Goal: Register for event/course

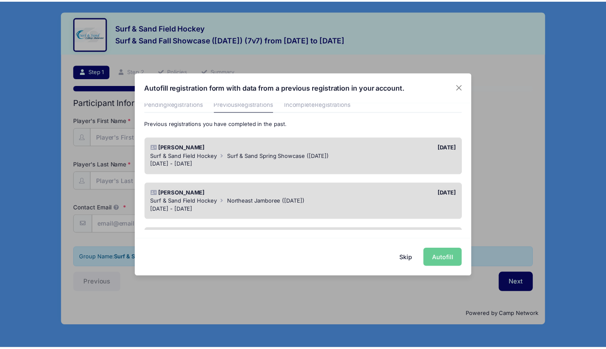
scroll to position [37, 0]
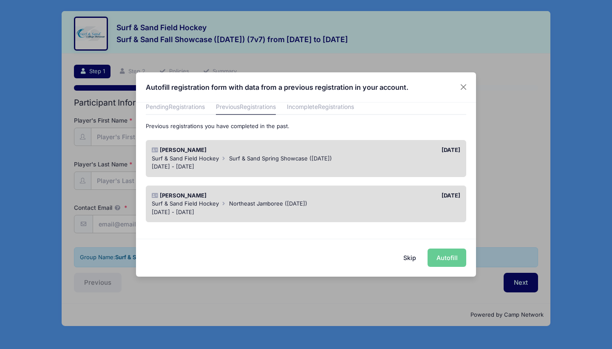
click at [250, 155] on span "Surf & Sand Spring Showcase ([DATE])" at bounding box center [280, 158] width 103 height 7
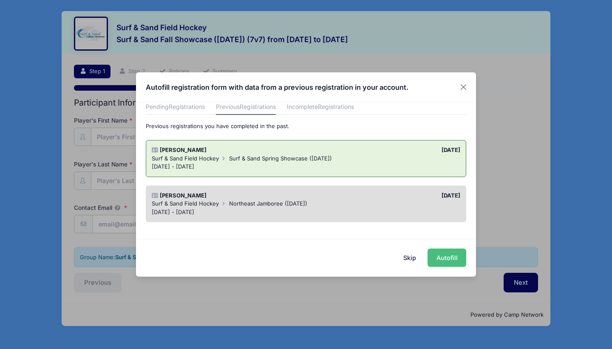
click at [451, 261] on button "Autofill" at bounding box center [447, 257] width 39 height 18
type input "[PERSON_NAME][EMAIL_ADDRESS][DOMAIN_NAME]"
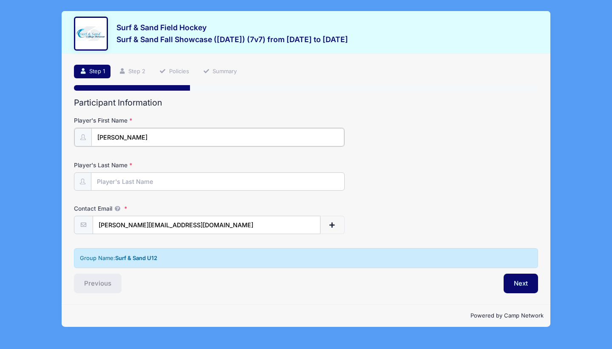
type input "[PERSON_NAME]"
type input "Fallon"
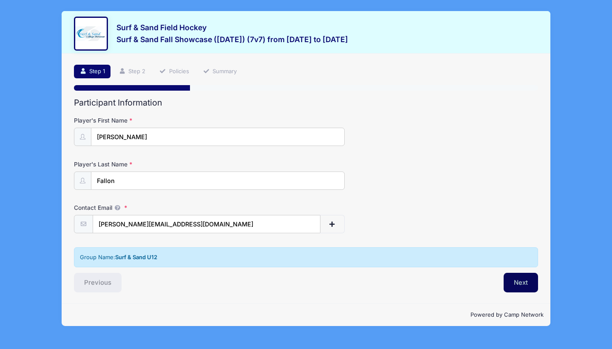
click at [513, 280] on button "Next" at bounding box center [521, 283] width 34 height 20
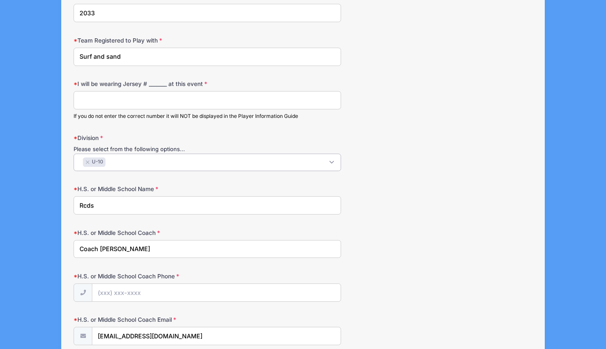
scroll to position [0, 0]
click at [120, 161] on span "× U-10" at bounding box center [207, 162] width 267 height 17
click at [86, 160] on button "×" at bounding box center [87, 161] width 5 height 3
select select "U-12"
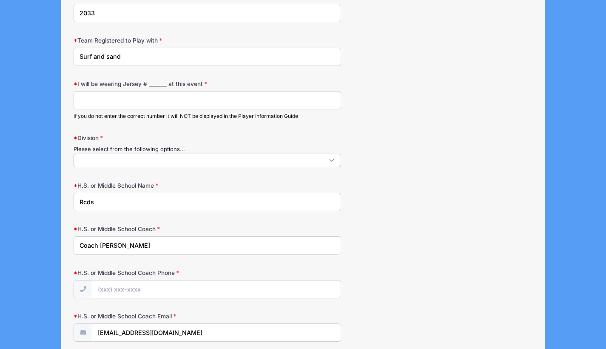
click at [108, 159] on span at bounding box center [207, 161] width 267 height 14
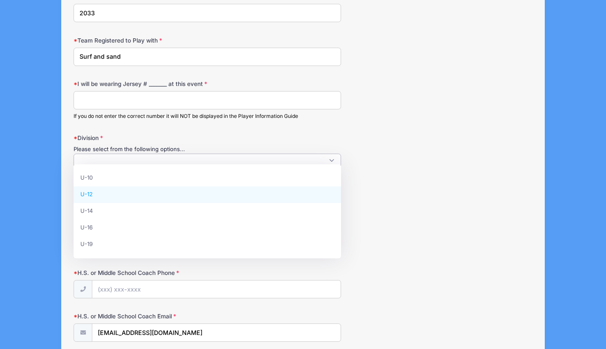
select select "U-12"
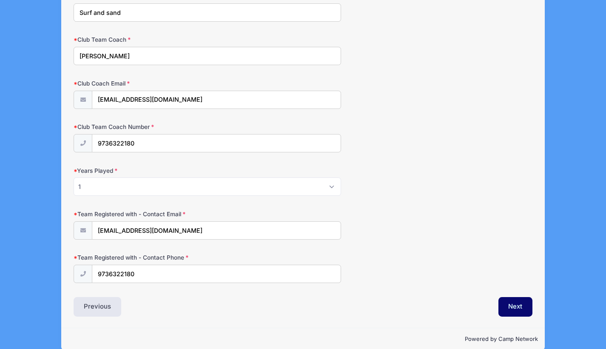
scroll to position [856, 0]
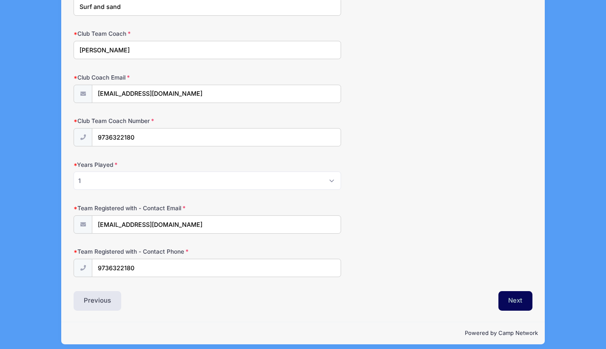
type input "[PHONE_NUMBER]"
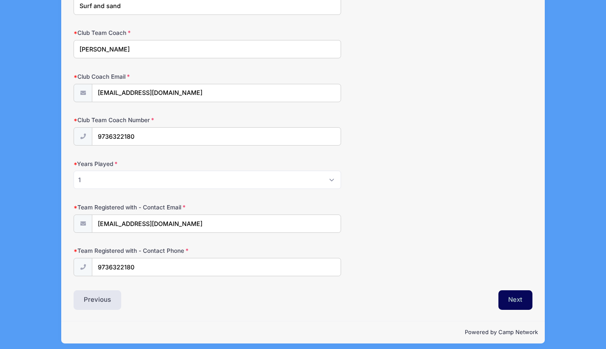
click at [511, 290] on button "Next" at bounding box center [515, 300] width 34 height 20
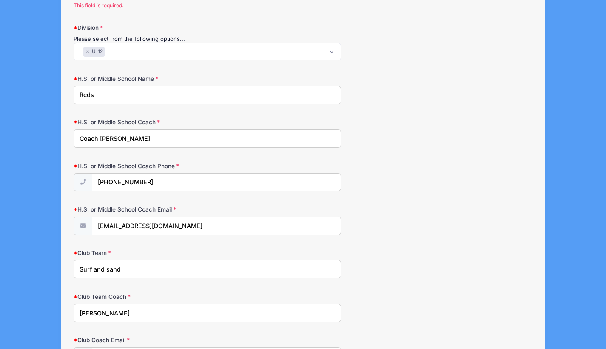
scroll to position [515, 0]
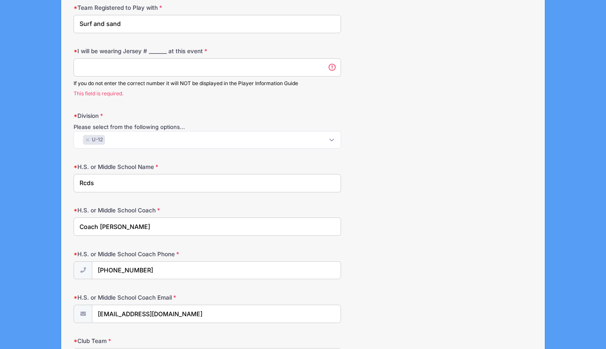
click at [281, 68] on input "I will be wearing Jersey # _______ at this event" at bounding box center [207, 67] width 267 height 18
click at [331, 65] on input "I will be wearing Jersey # _______ at this event" at bounding box center [207, 67] width 267 height 18
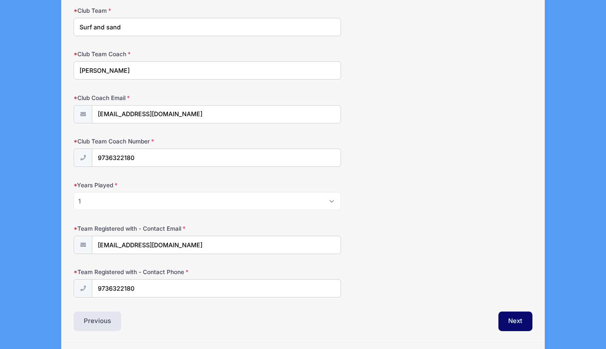
scroll to position [845, 0]
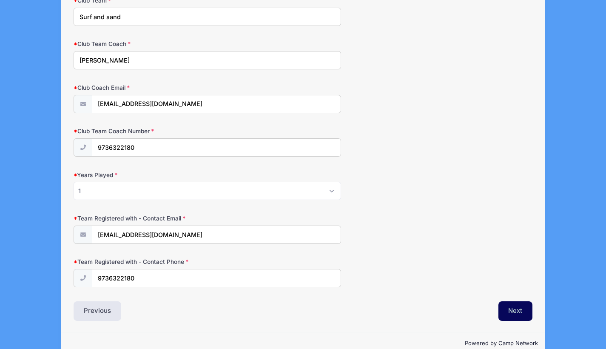
type input "n/a"
click at [511, 306] on button "Next" at bounding box center [515, 311] width 34 height 20
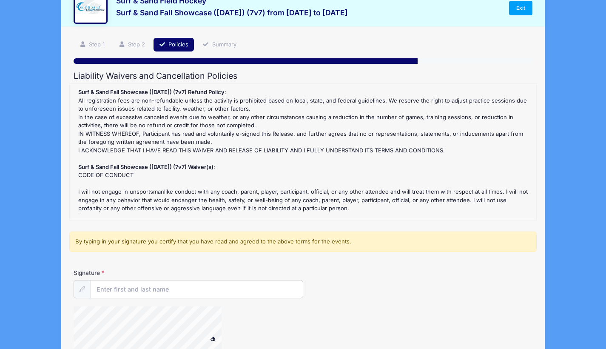
scroll to position [0, 0]
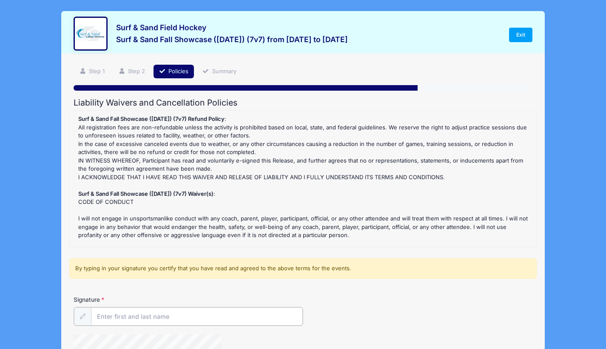
click at [227, 314] on input "Signature" at bounding box center [197, 316] width 212 height 18
type input "d"
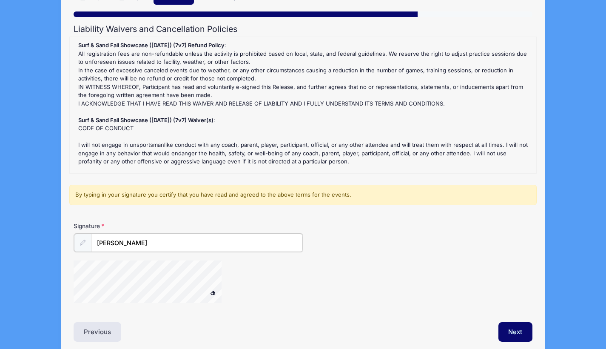
scroll to position [109, 0]
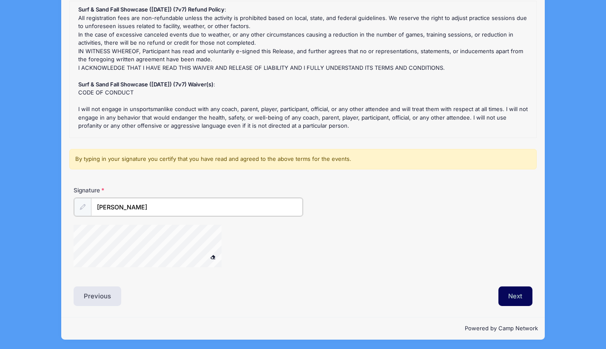
type input "[PERSON_NAME]"
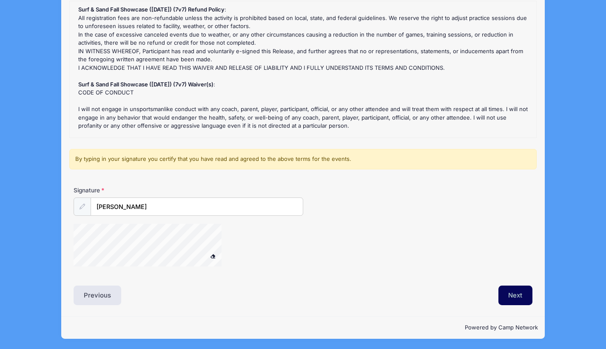
scroll to position [108, 0]
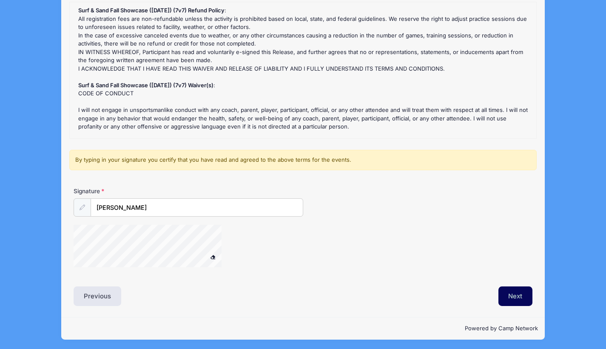
click at [521, 295] on button "Next" at bounding box center [515, 296] width 34 height 20
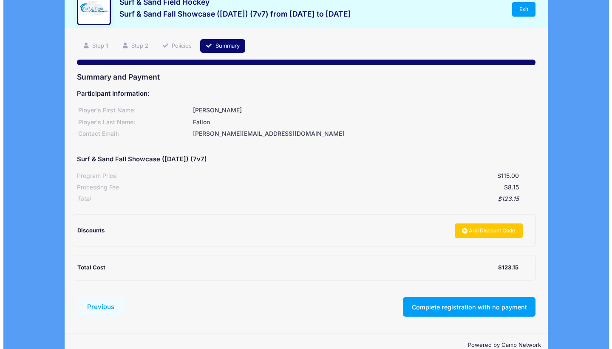
scroll to position [39, 0]
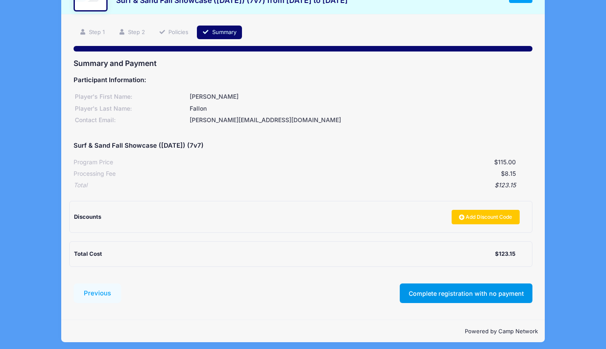
click at [463, 287] on button "Complete registration with no payment" at bounding box center [466, 293] width 133 height 20
